Goal: Information Seeking & Learning: Learn about a topic

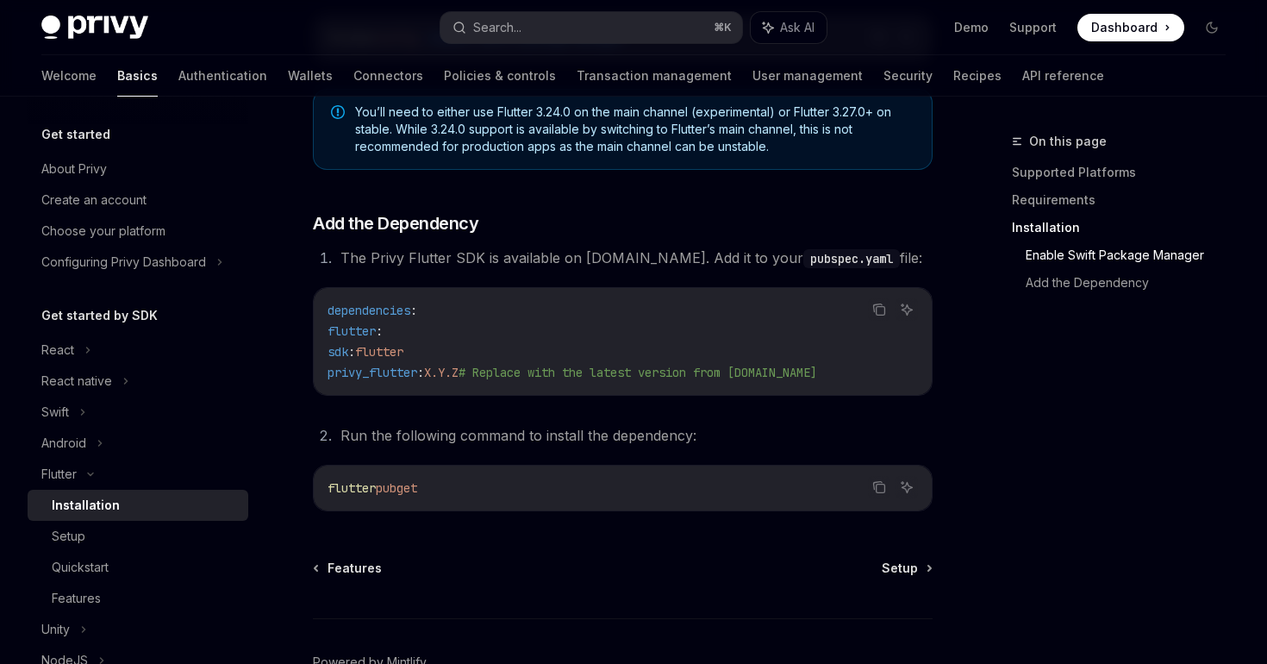
scroll to position [686, 0]
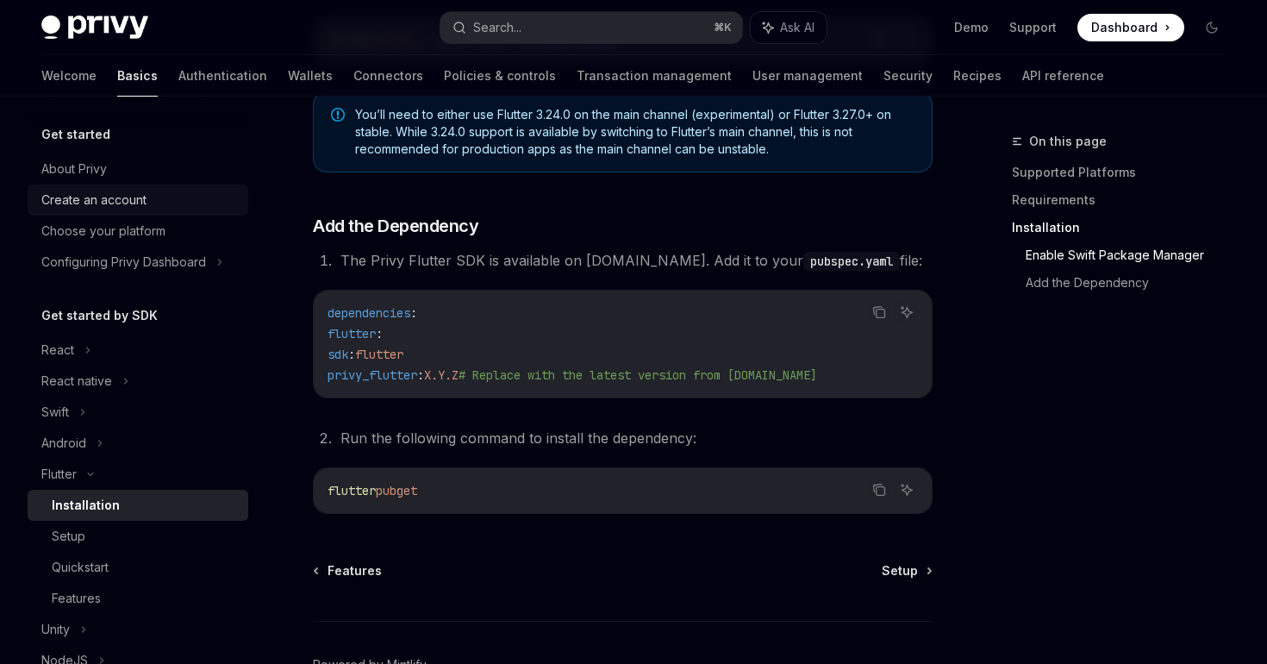
click at [85, 203] on div "Create an account" at bounding box center [93, 200] width 105 height 21
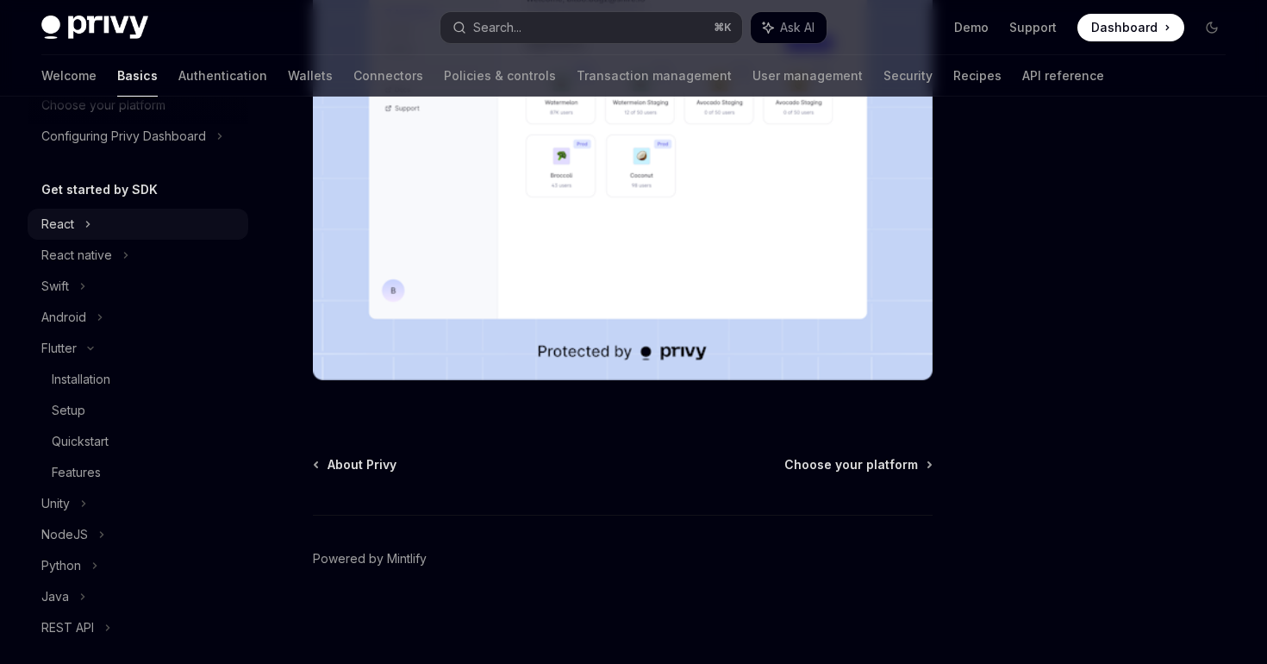
scroll to position [145, 0]
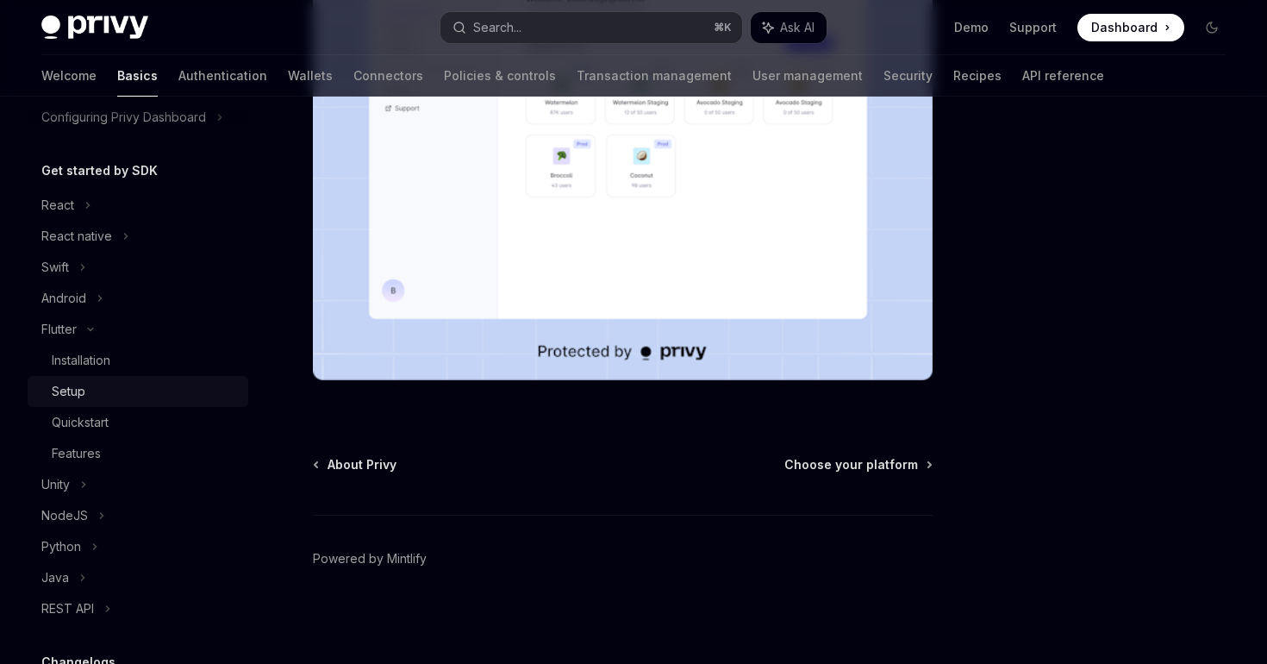
click at [83, 401] on div "Setup" at bounding box center [69, 391] width 34 height 21
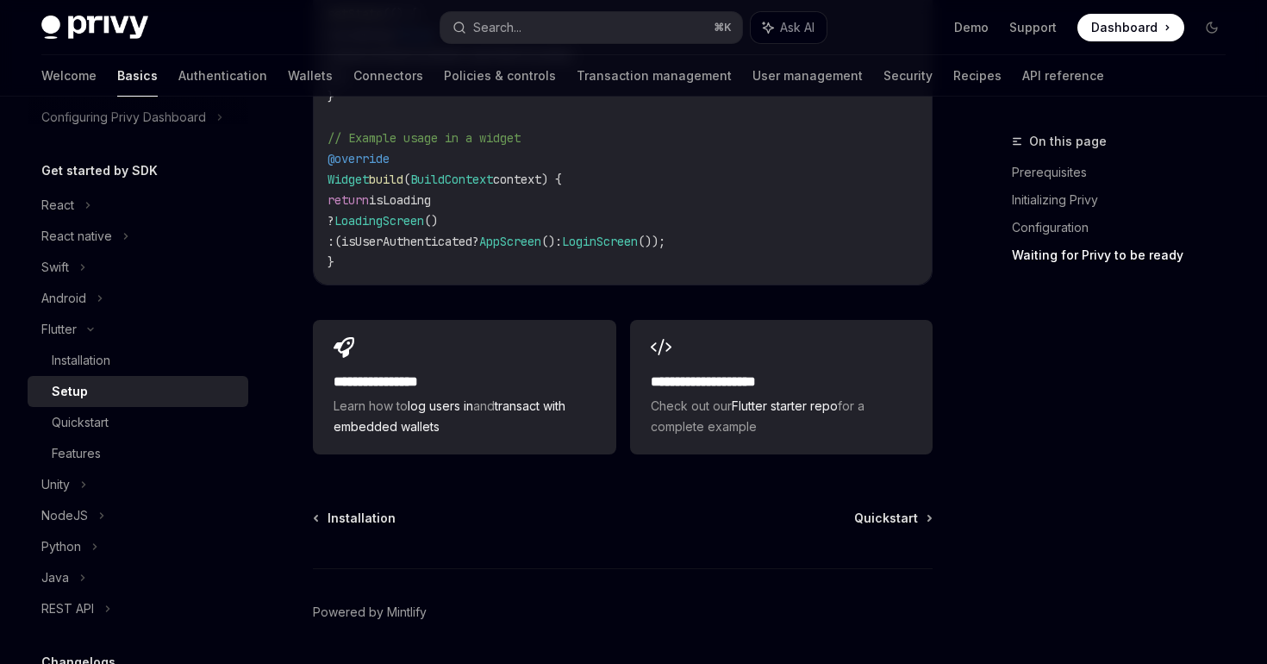
scroll to position [2003, 0]
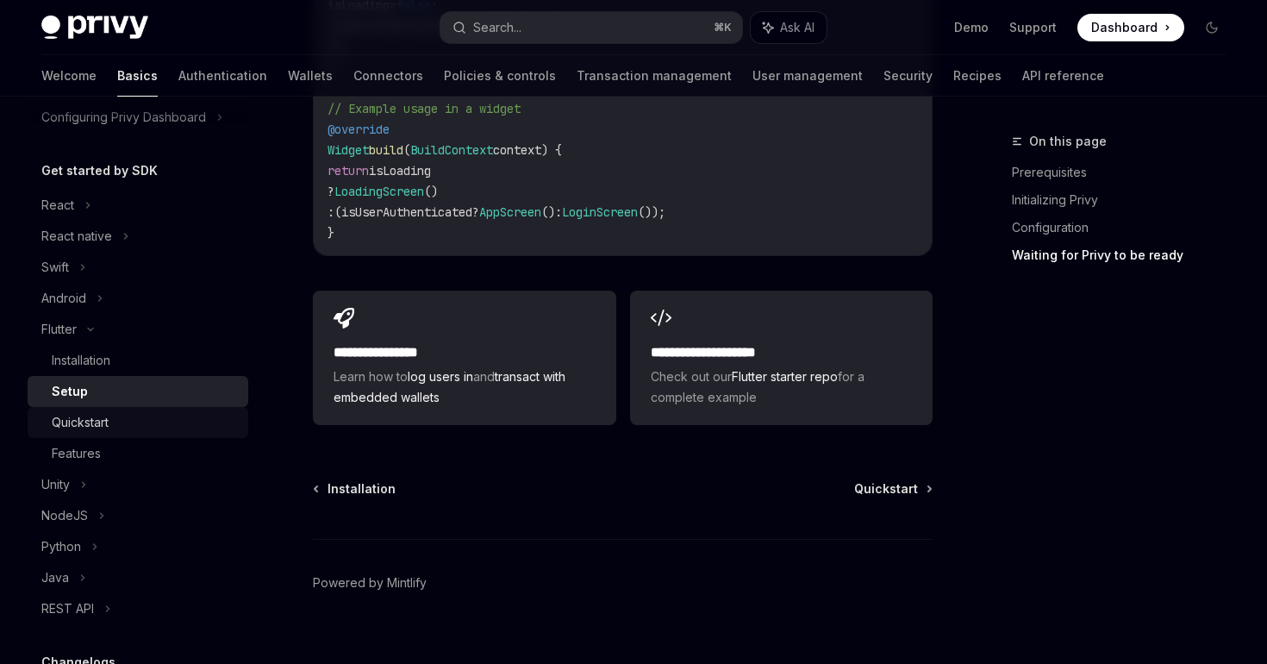
click at [172, 425] on div "Quickstart" at bounding box center [145, 422] width 186 height 21
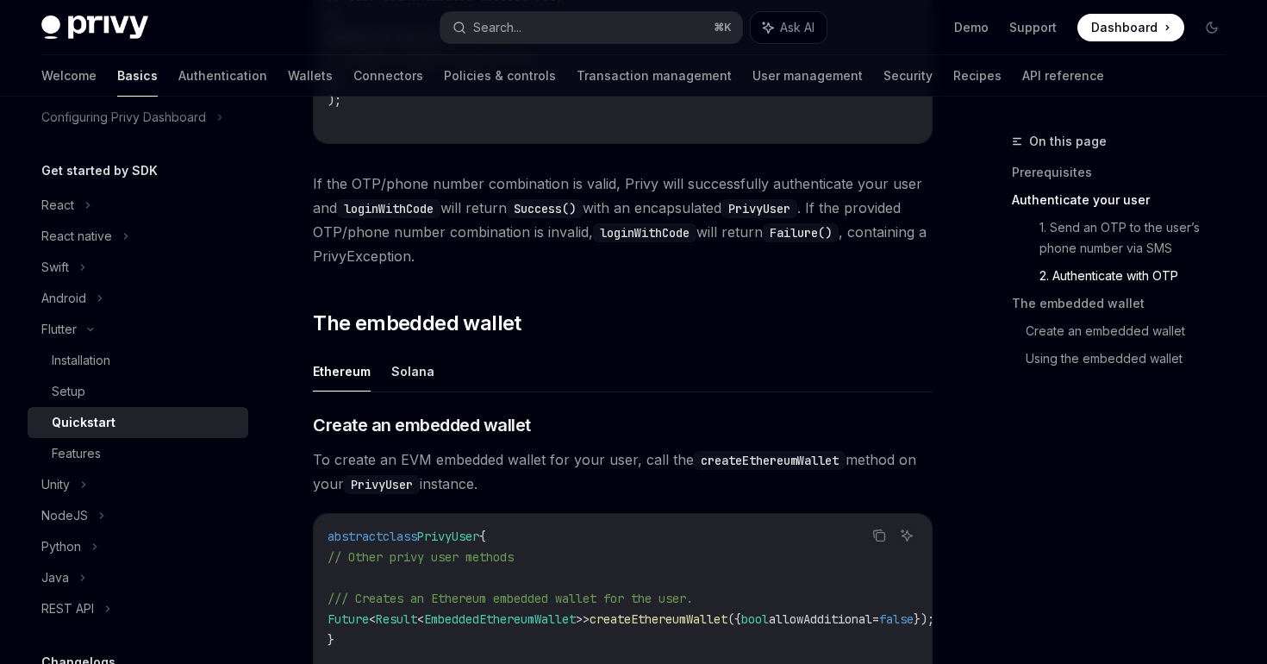
scroll to position [1616, 0]
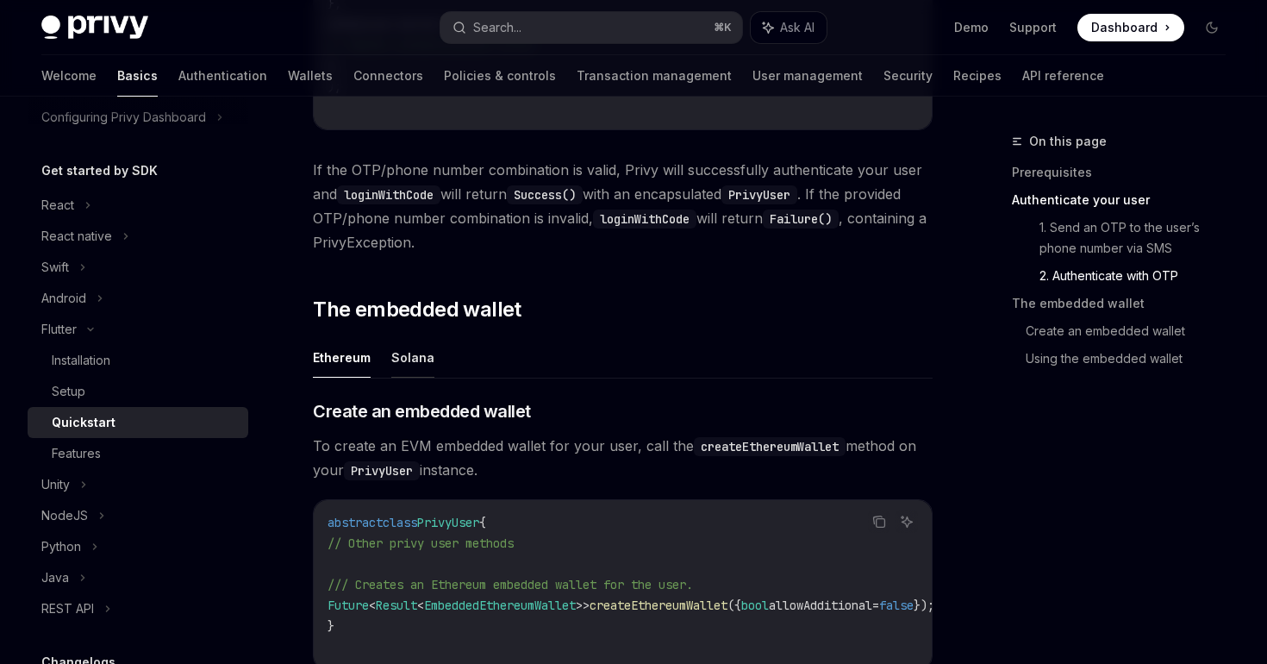
click at [412, 367] on button "Solana" at bounding box center [412, 357] width 43 height 41
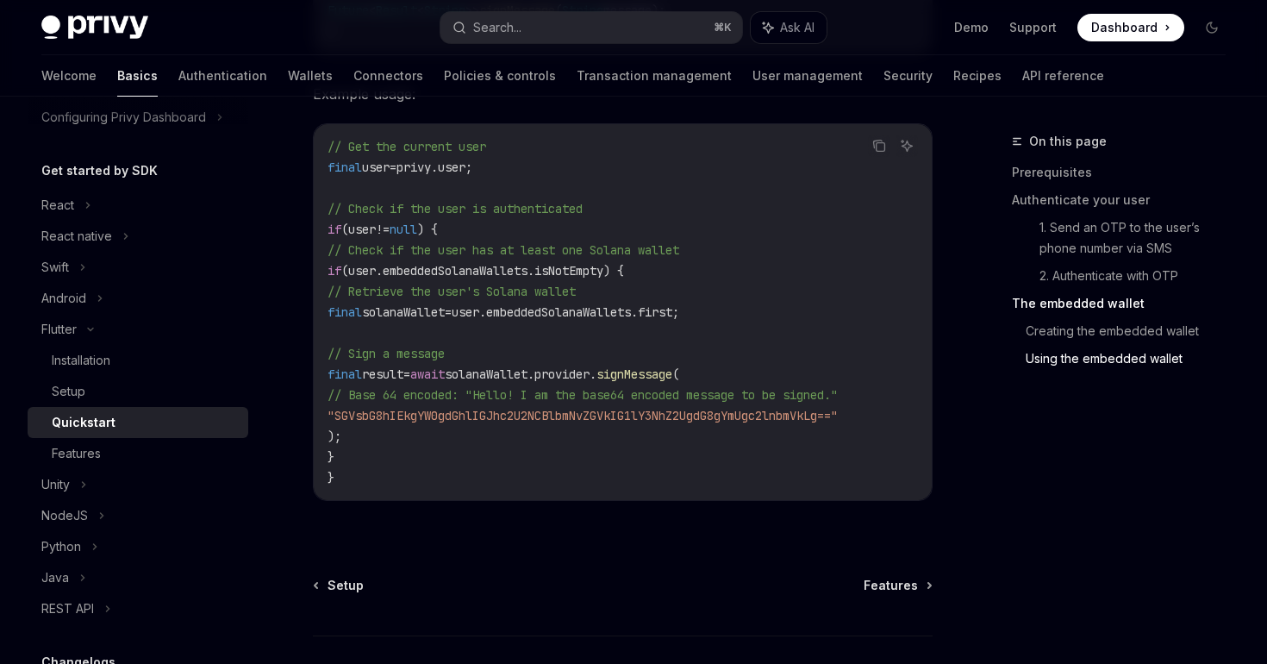
scroll to position [2814, 0]
click at [121, 446] on div "Features" at bounding box center [145, 453] width 186 height 21
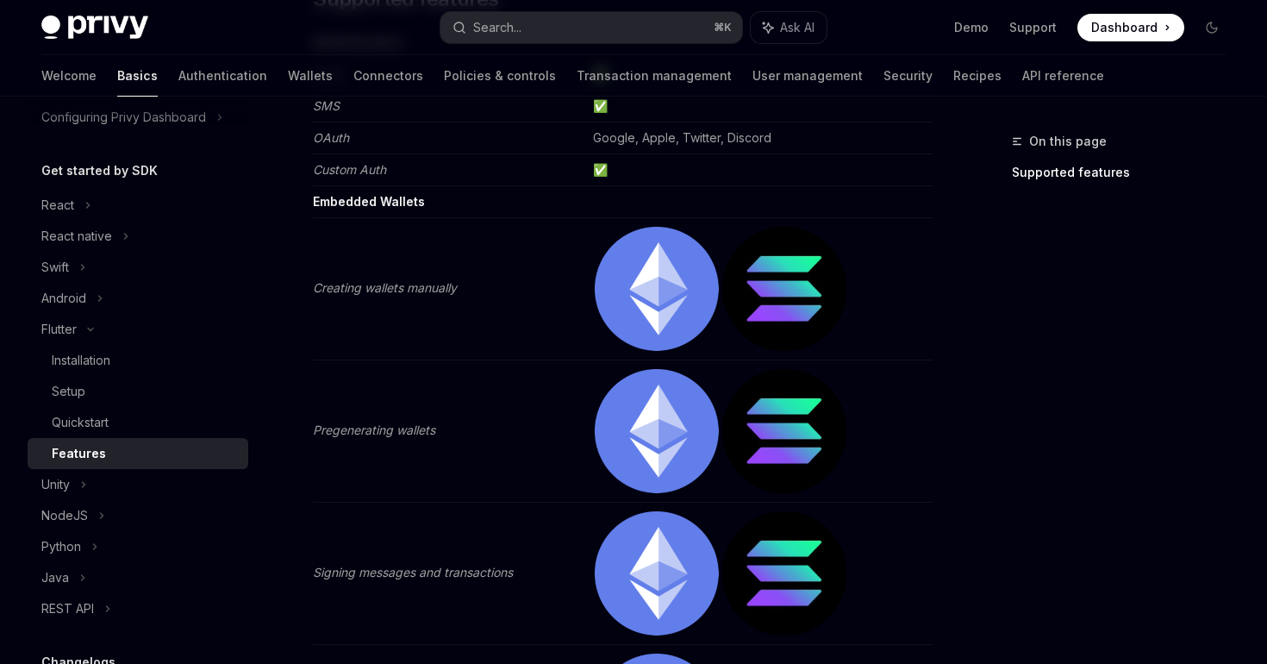
scroll to position [267, 0]
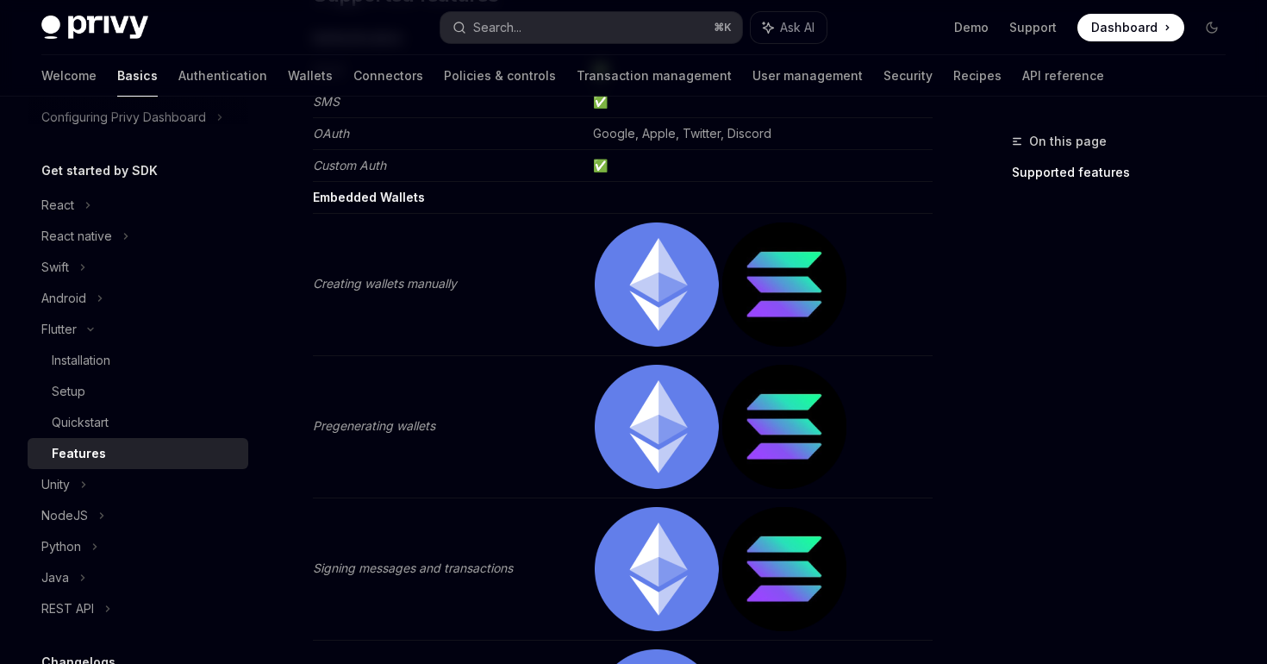
click at [766, 291] on img at bounding box center [784, 284] width 124 height 124
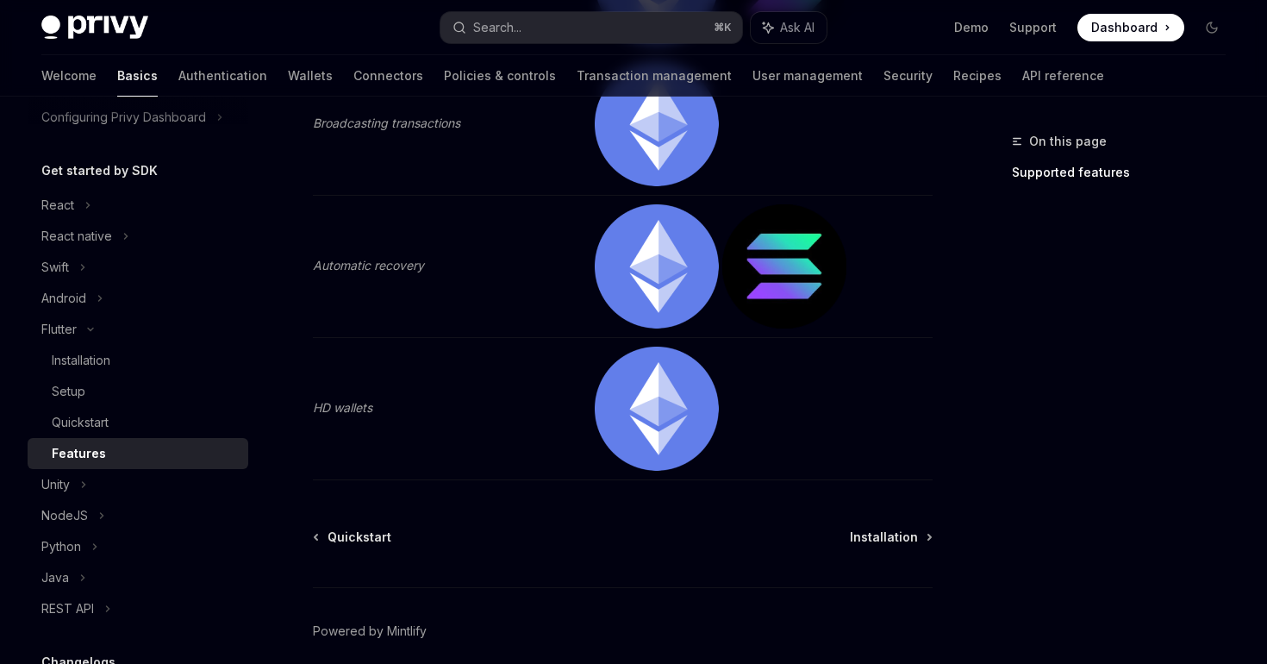
scroll to position [927, 0]
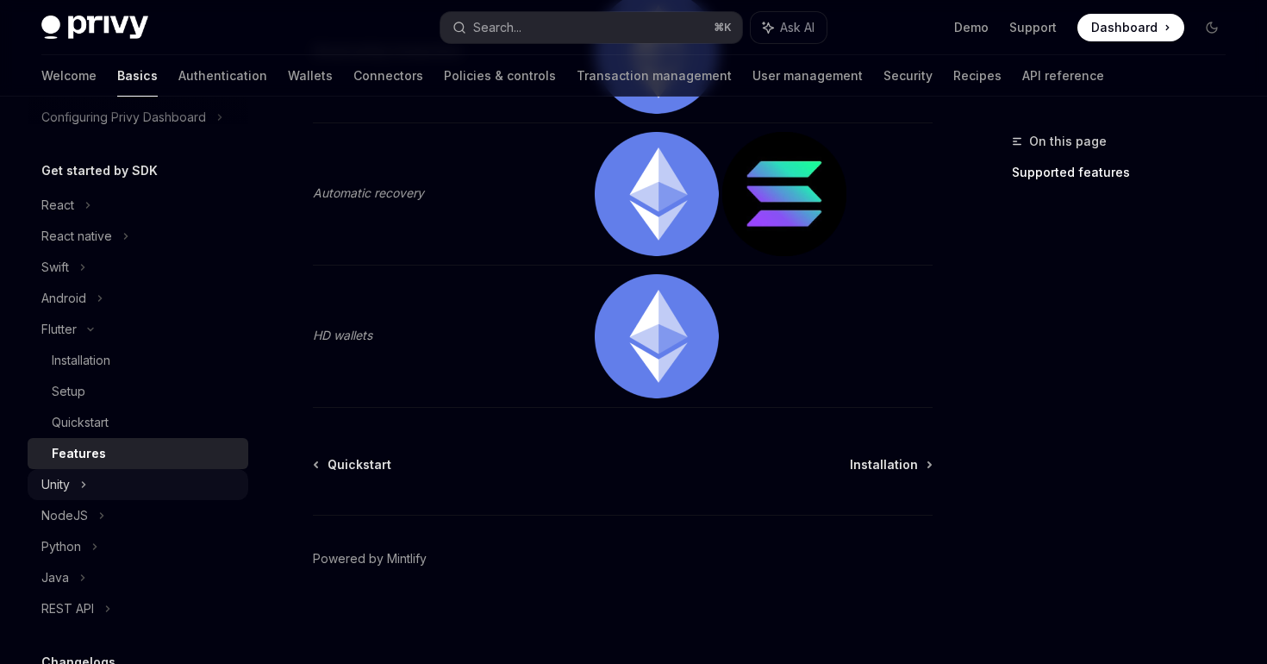
click at [76, 490] on div "Unity" at bounding box center [138, 484] width 221 height 31
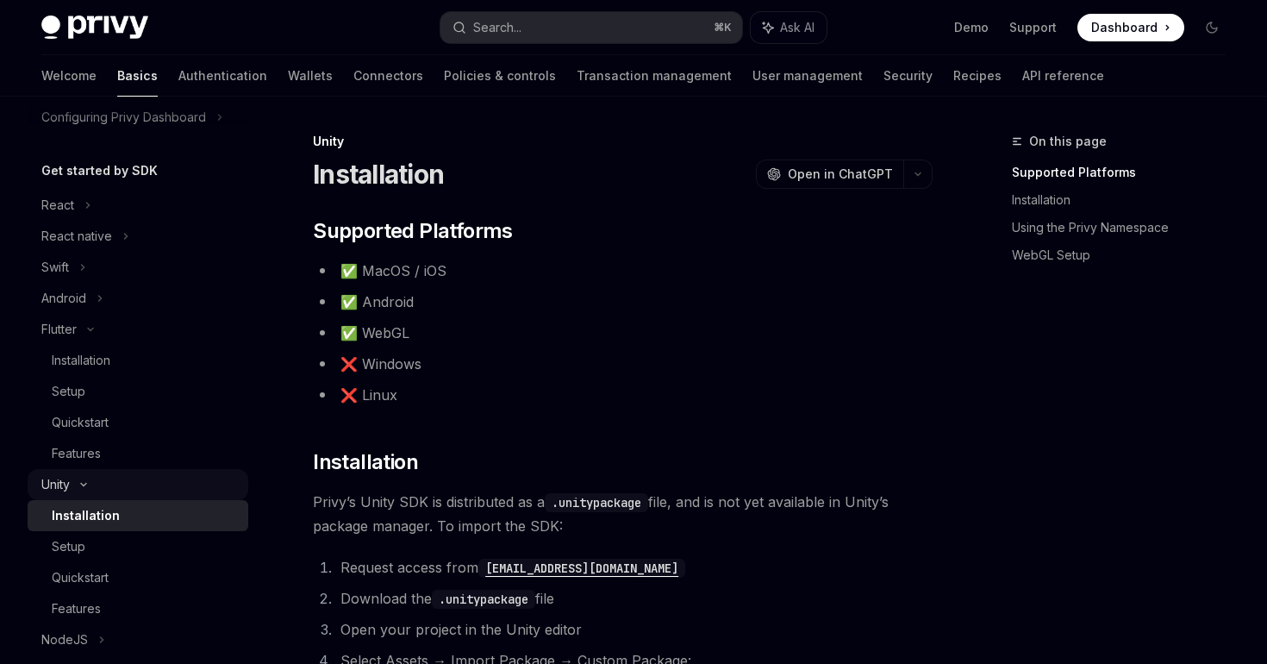
click at [91, 483] on icon at bounding box center [83, 484] width 21 height 7
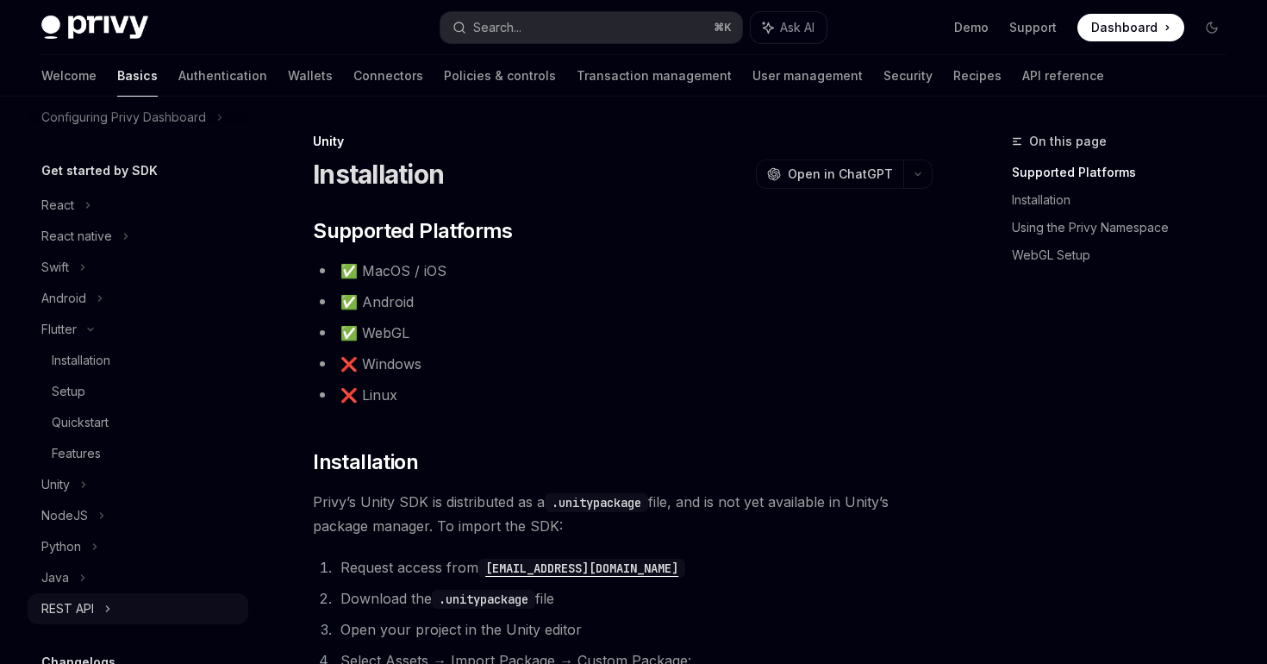
click at [94, 606] on div "REST API" at bounding box center [67, 608] width 53 height 21
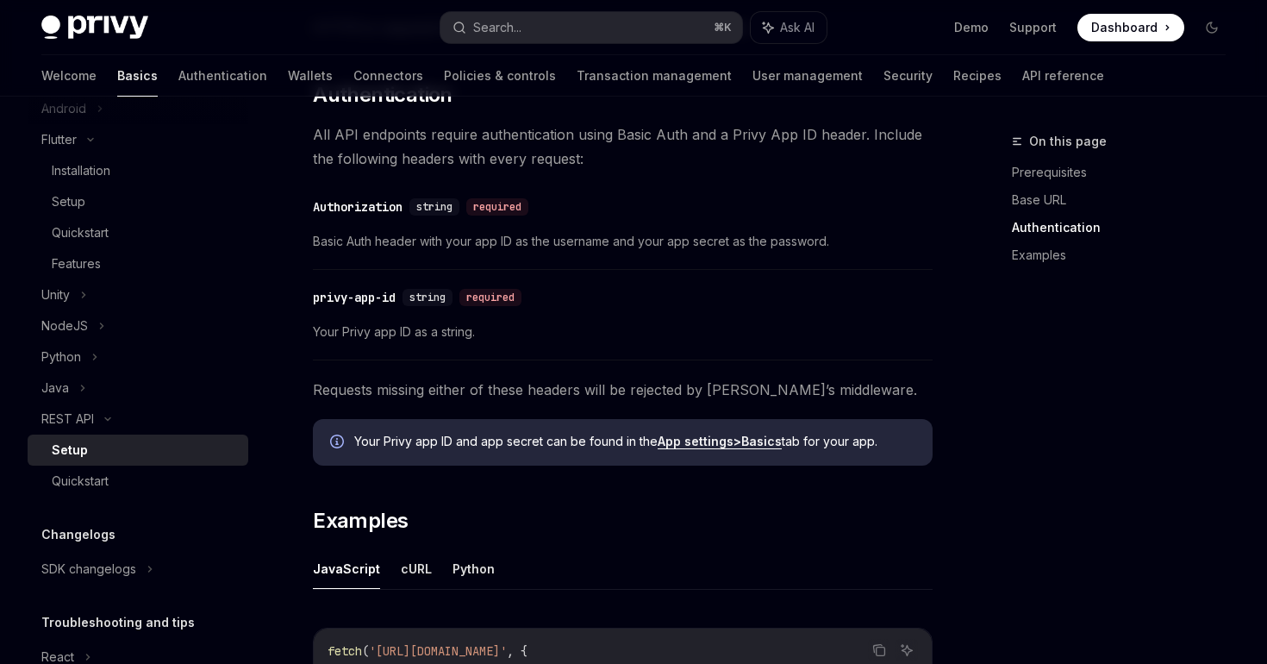
scroll to position [494, 0]
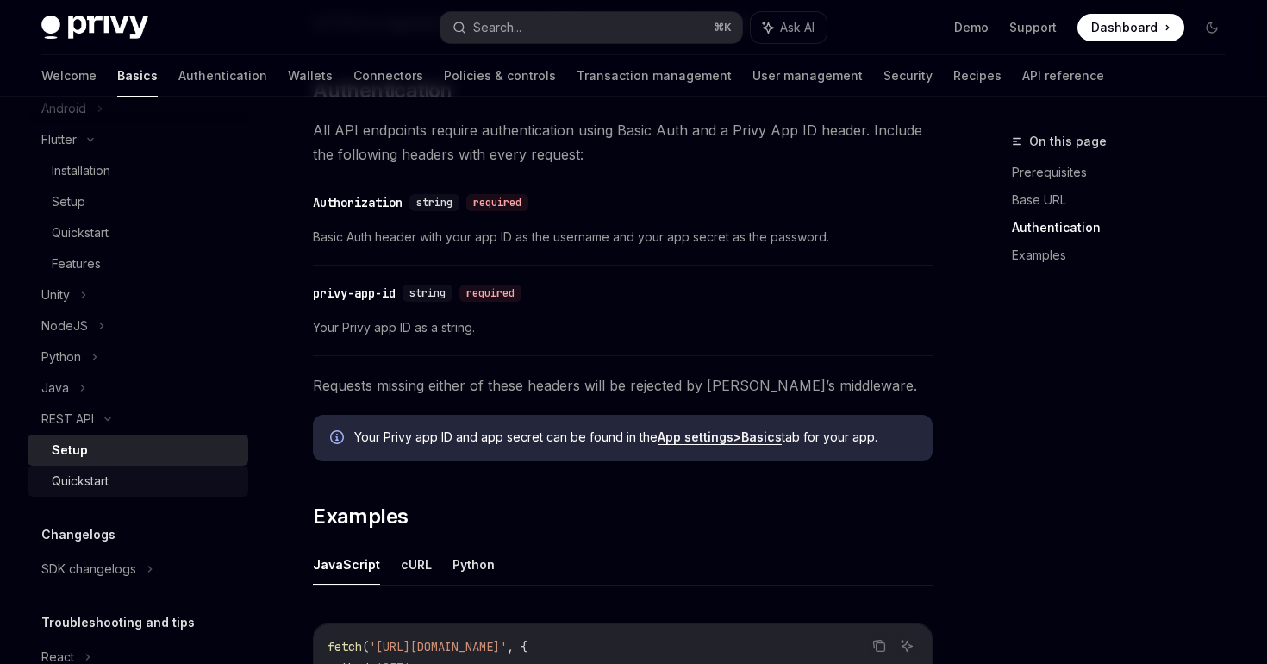
click at [99, 494] on link "Quickstart" at bounding box center [138, 481] width 221 height 31
type textarea "*"
